Goal: Book appointment/travel/reservation

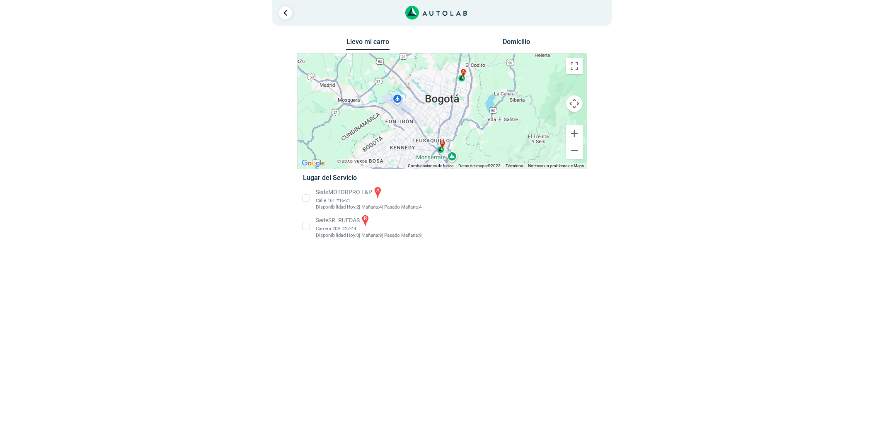
click at [349, 220] on li "Sede SR. RUEDAS b Carrera 20A #27-44 Disponibilidad [DATE]: 0 | [DATE]: 9 9" at bounding box center [442, 226] width 291 height 25
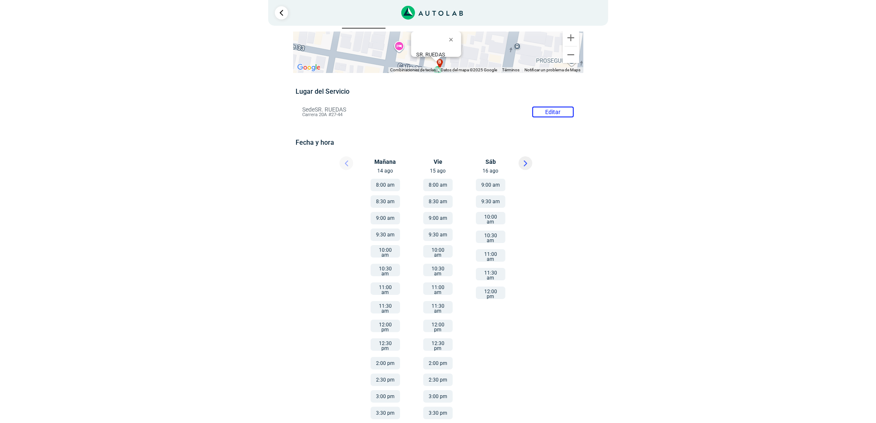
scroll to position [33, 0]
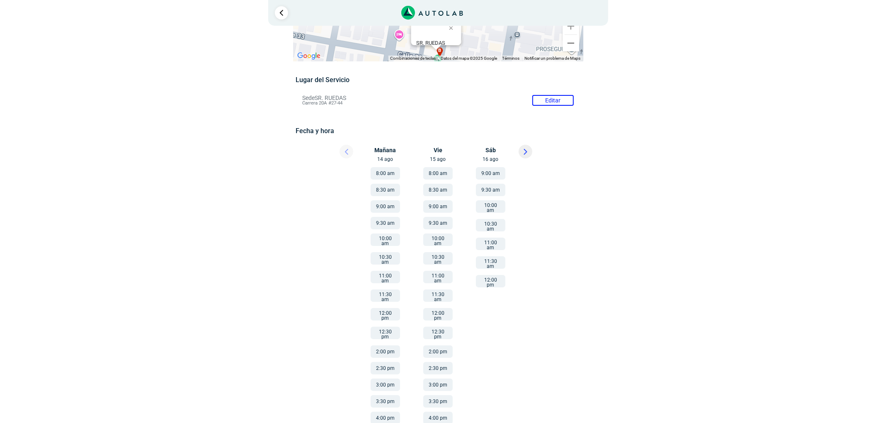
click at [525, 150] on icon at bounding box center [525, 151] width 2 height 5
click at [433, 289] on button "11:30 am" at bounding box center [437, 295] width 29 height 12
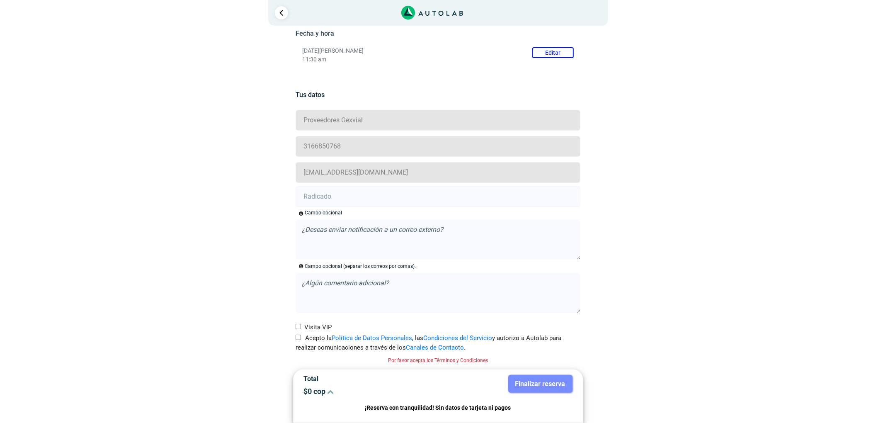
click at [304, 337] on label "Acepto la Política de Datos Personales , las Condiciones del Servicio y autoriz…" at bounding box center [438, 342] width 285 height 19
click at [301, 337] on input "Acepto la Política de Datos Personales , las Condiciones del Servicio y autoriz…" at bounding box center [298, 337] width 5 height 5
checkbox input "true"
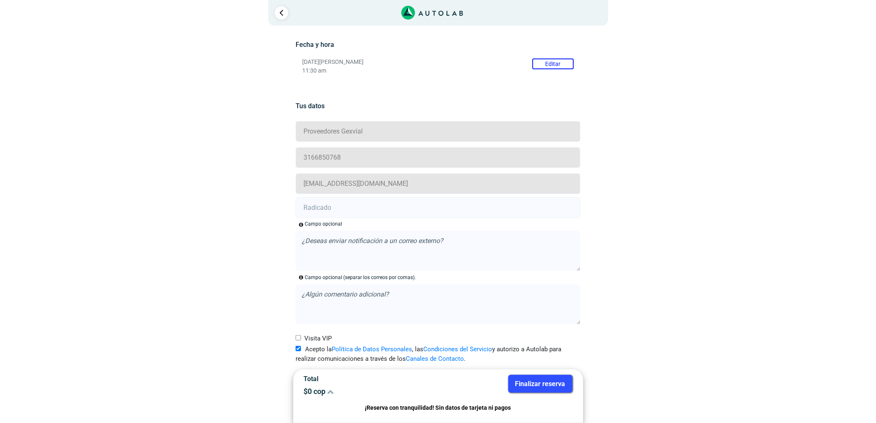
scroll to position [120, 0]
click at [350, 207] on input "text" at bounding box center [438, 207] width 285 height 21
click at [363, 211] on input "text" at bounding box center [438, 207] width 285 height 21
paste input "20902612"
type input "20902612"
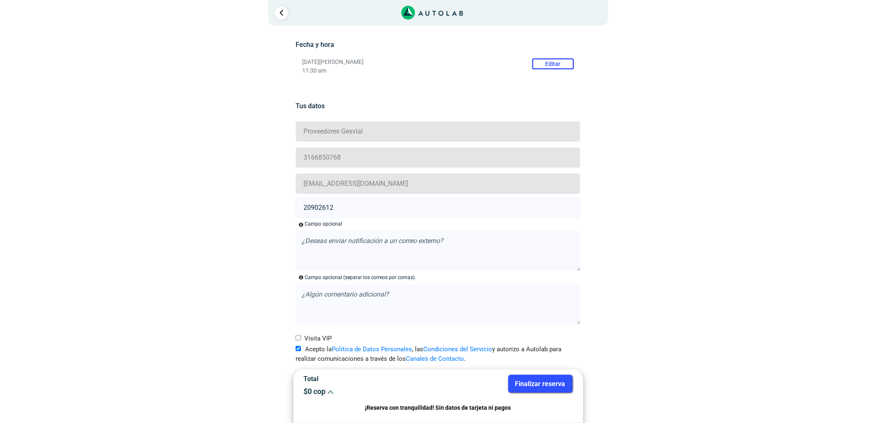
click at [536, 387] on button "Finalizar reserva" at bounding box center [540, 384] width 64 height 18
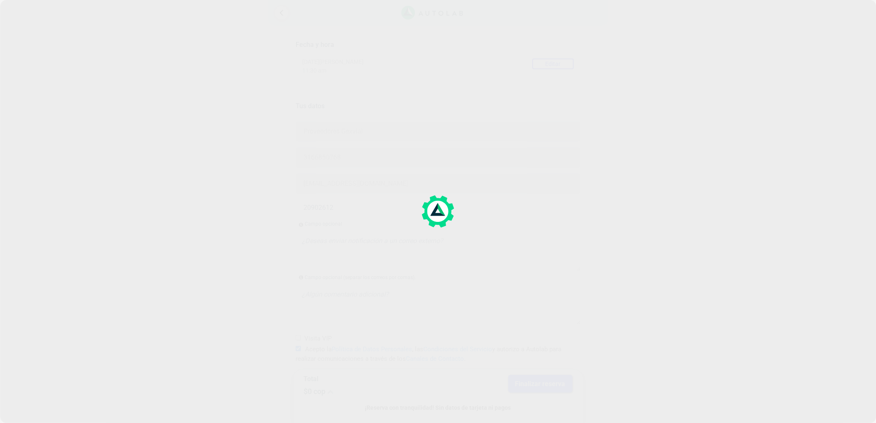
scroll to position [0, 0]
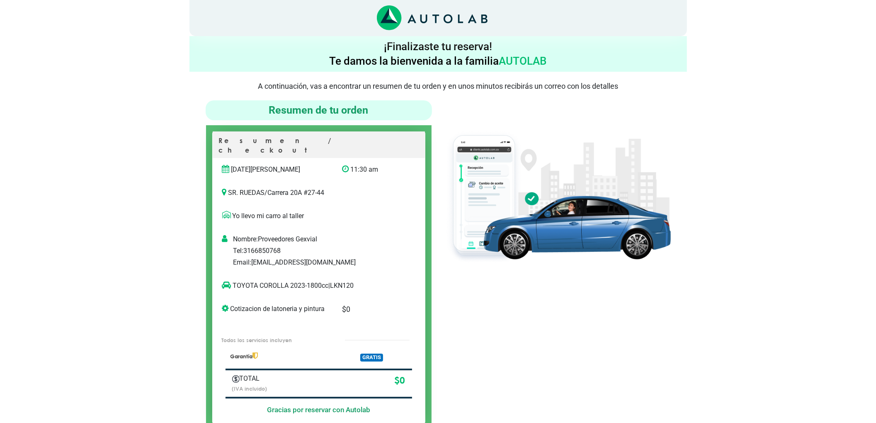
click at [345, 281] on p "TOYOTA COROLLA 2023-1800cc | LKN120" at bounding box center [310, 286] width 176 height 10
copy p "LKN120"
drag, startPoint x: 289, startPoint y: 275, endPoint x: 229, endPoint y: 282, distance: 60.1
click at [229, 282] on div "TOYOTA COROLLA 2023-1800cc | LKN120" at bounding box center [310, 289] width 189 height 17
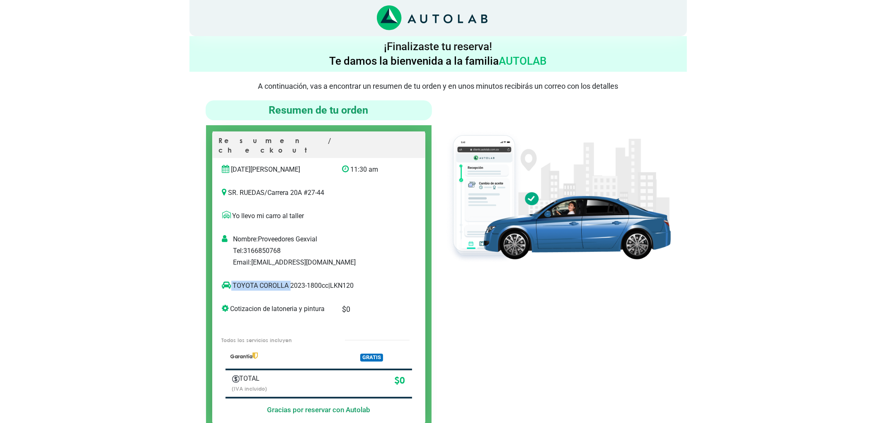
copy p "TOYOTA COROLLA"
click at [549, 250] on img at bounding box center [558, 196] width 226 height 135
click at [604, 304] on div at bounding box center [557, 265] width 239 height 330
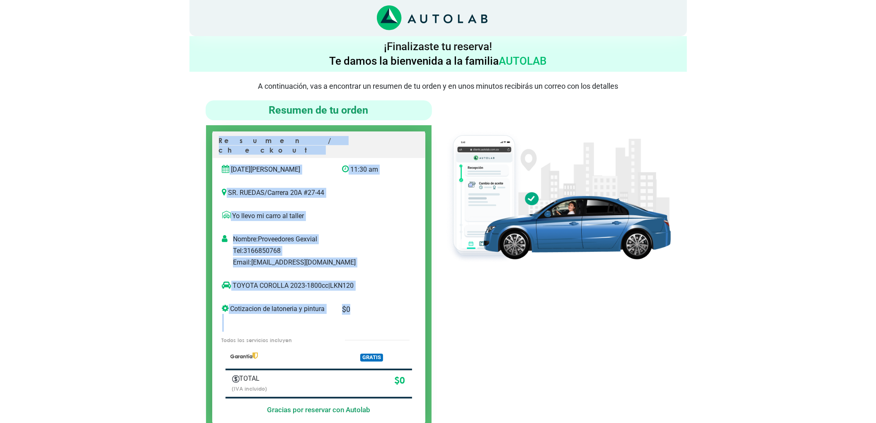
drag, startPoint x: 209, startPoint y: 127, endPoint x: 461, endPoint y: 319, distance: 317.1
click at [374, 319] on div "Resumen / checkout [DATE][PERSON_NAME] 11:30 am SR. RUEDAS /" at bounding box center [319, 277] width 226 height 305
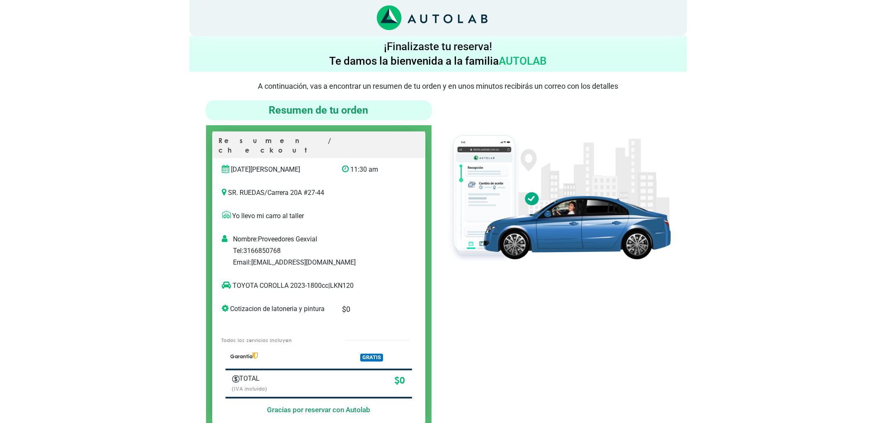
click at [550, 320] on div at bounding box center [557, 265] width 239 height 330
